Goal: Information Seeking & Learning: Learn about a topic

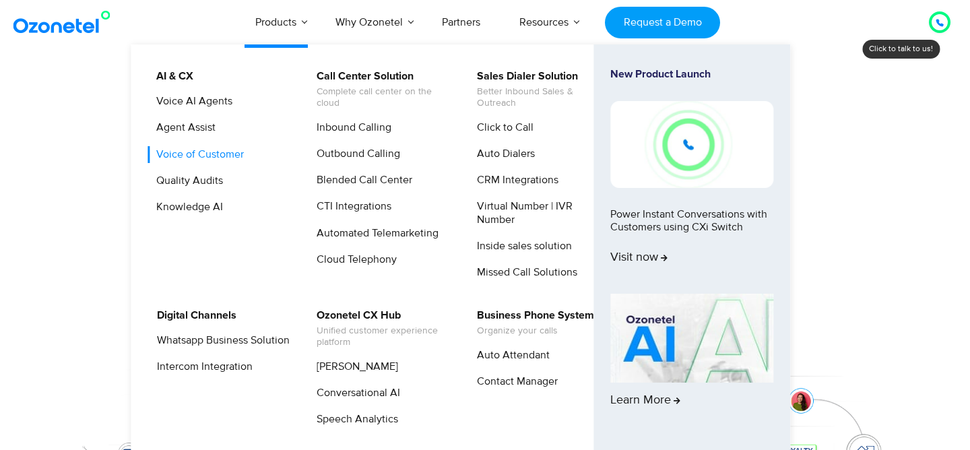
click at [193, 154] on link "Voice of Customer" at bounding box center [197, 154] width 98 height 17
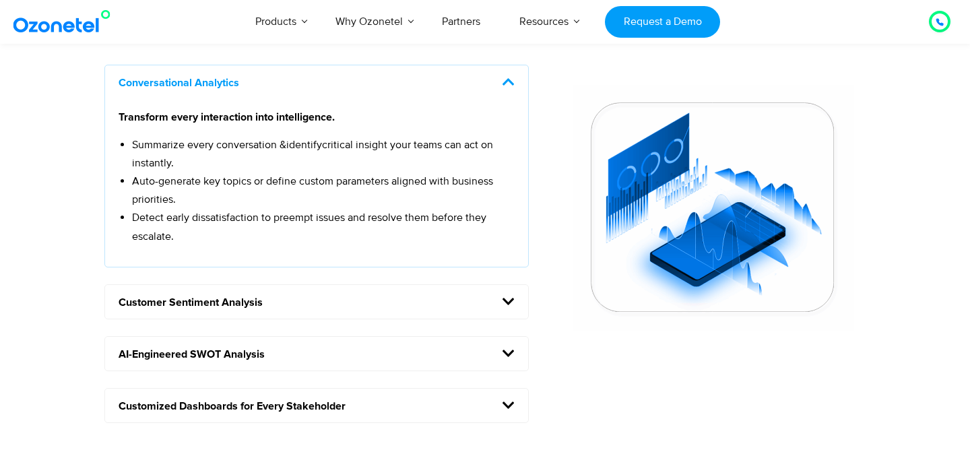
scroll to position [1185, 0]
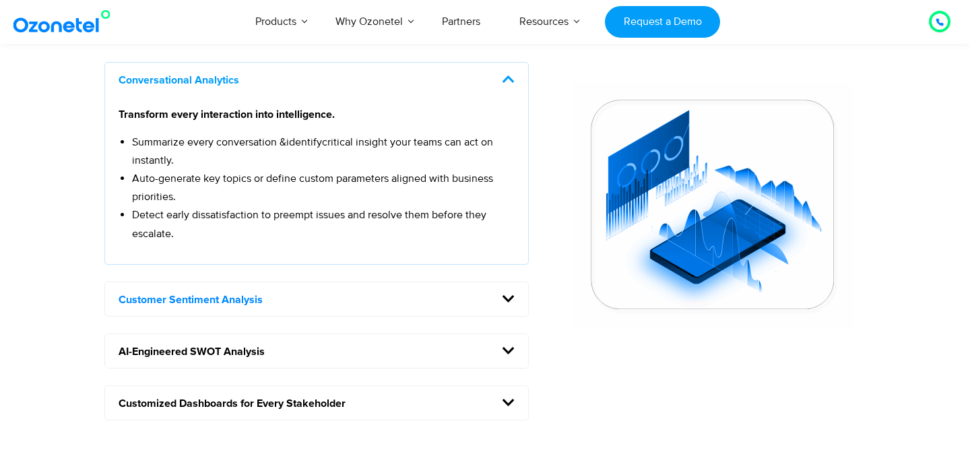
click at [217, 301] on link "Customer Sentiment Analysis" at bounding box center [191, 299] width 144 height 11
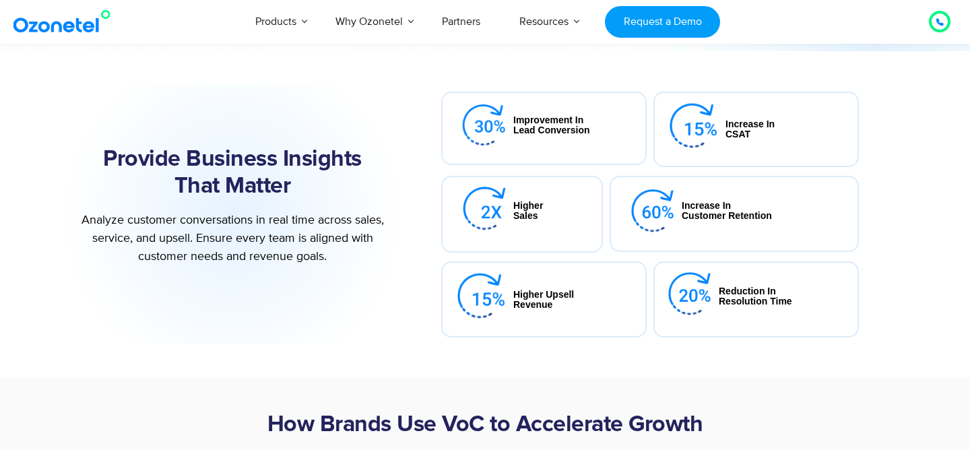
scroll to position [217, 0]
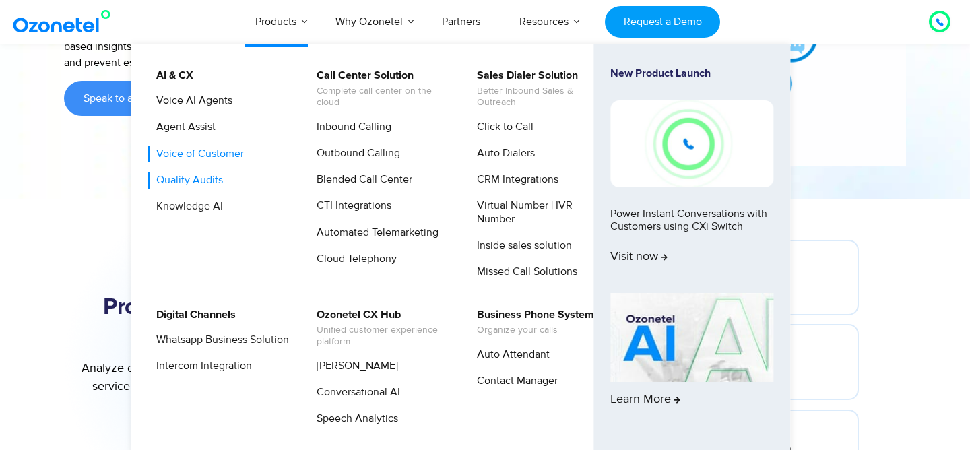
click at [214, 180] on link "Quality Audits" at bounding box center [186, 180] width 77 height 17
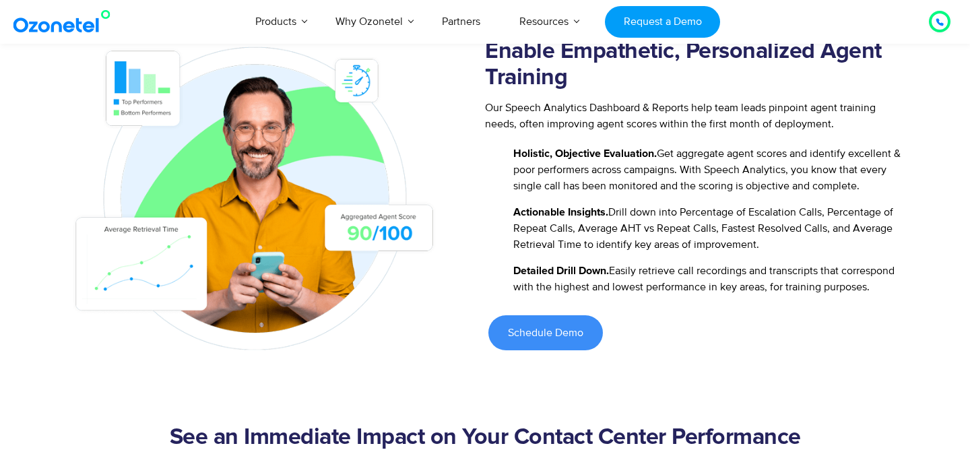
scroll to position [1370, 0]
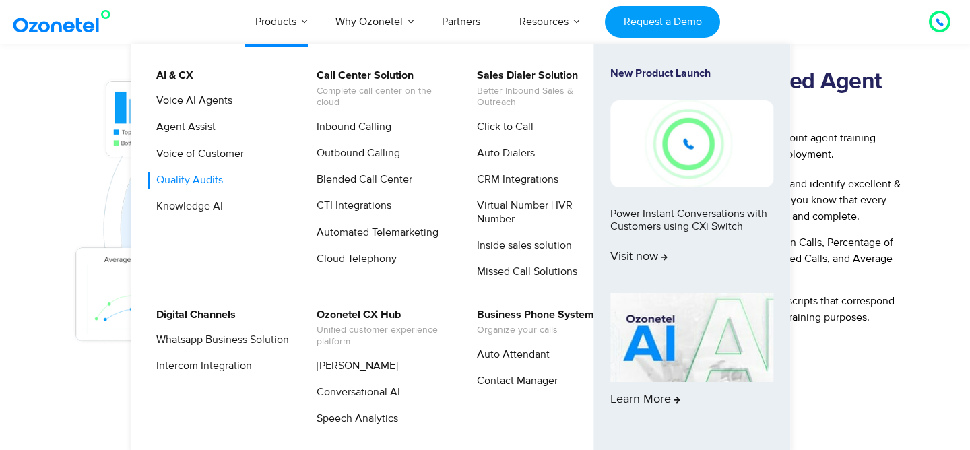
click at [186, 186] on link "Quality Audits" at bounding box center [186, 180] width 77 height 17
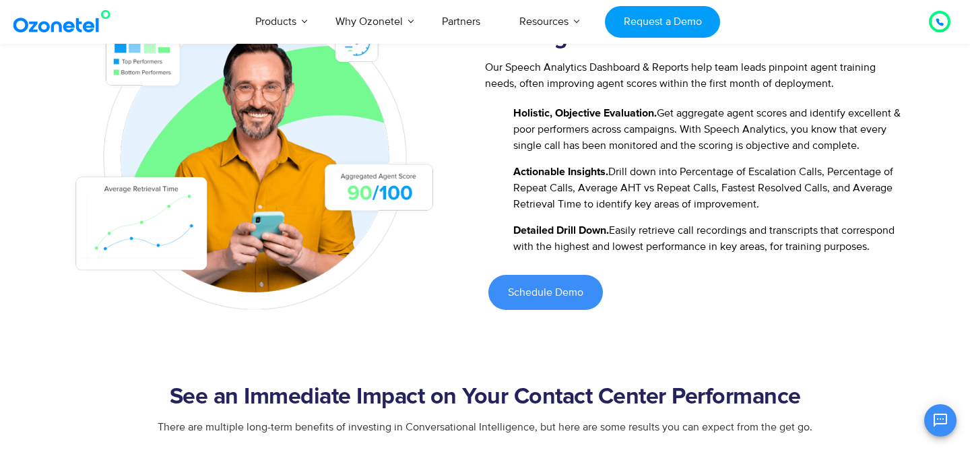
scroll to position [1475, 0]
